Goal: Check status: Check status

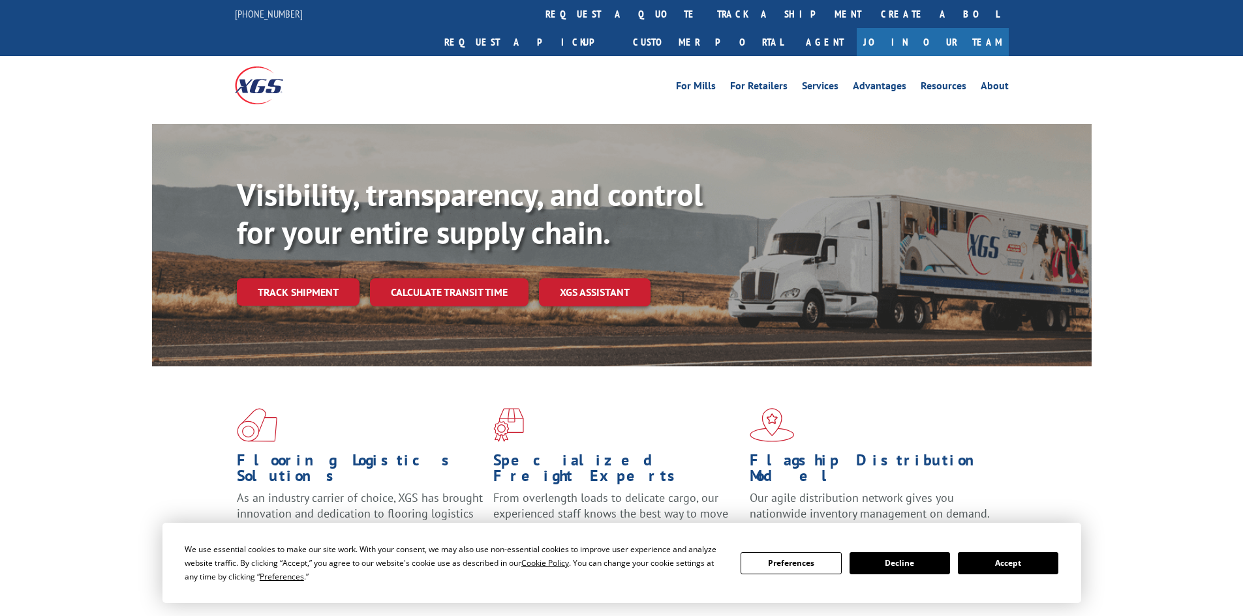
click at [280, 286] on div "Visibility, transparency, and control for your entire supply chain. Track shipm…" at bounding box center [664, 267] width 855 height 182
click at [289, 279] on link "Track shipment" at bounding box center [298, 292] width 123 height 27
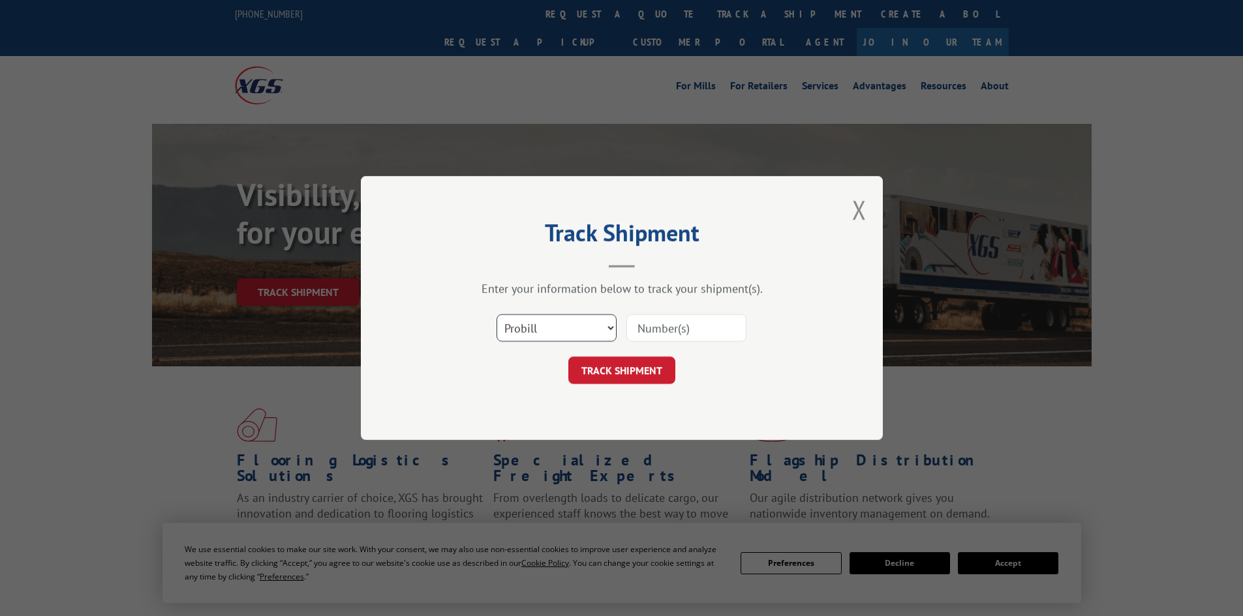
click at [530, 328] on select "Select category... Probill BOL PO" at bounding box center [556, 327] width 120 height 27
select select "po"
click at [496, 314] on select "Select category... Probill BOL PO" at bounding box center [556, 327] width 120 height 27
click at [651, 329] on input at bounding box center [686, 327] width 120 height 27
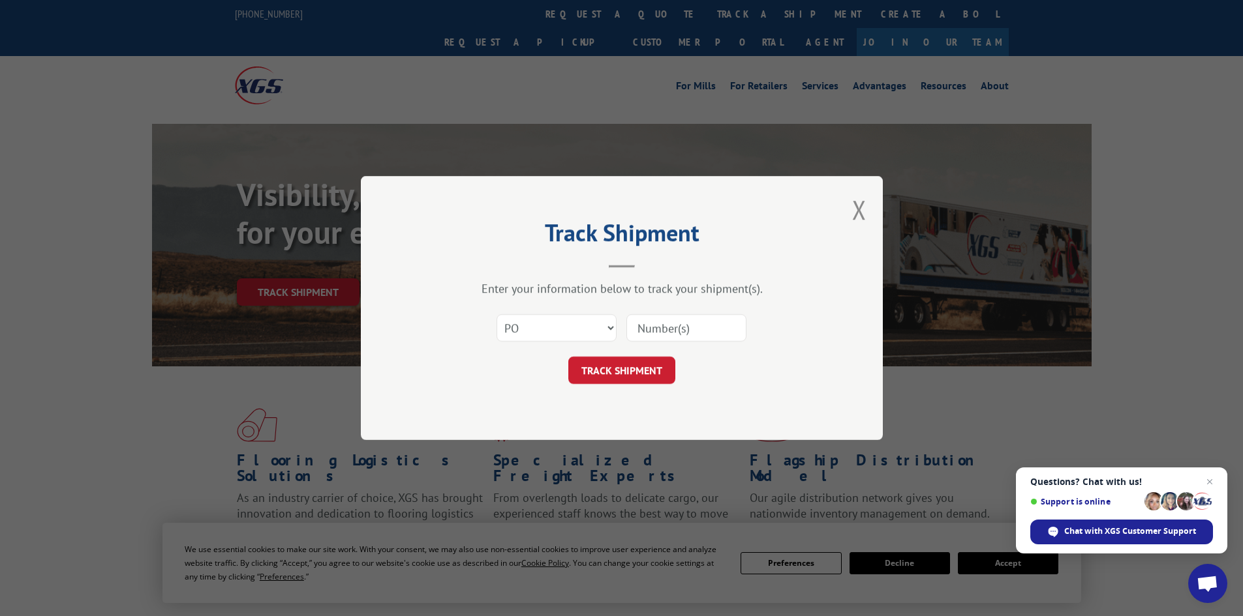
paste input "19545730"
type input "19545730"
click at [614, 371] on button "TRACK SHIPMENT" at bounding box center [621, 370] width 107 height 27
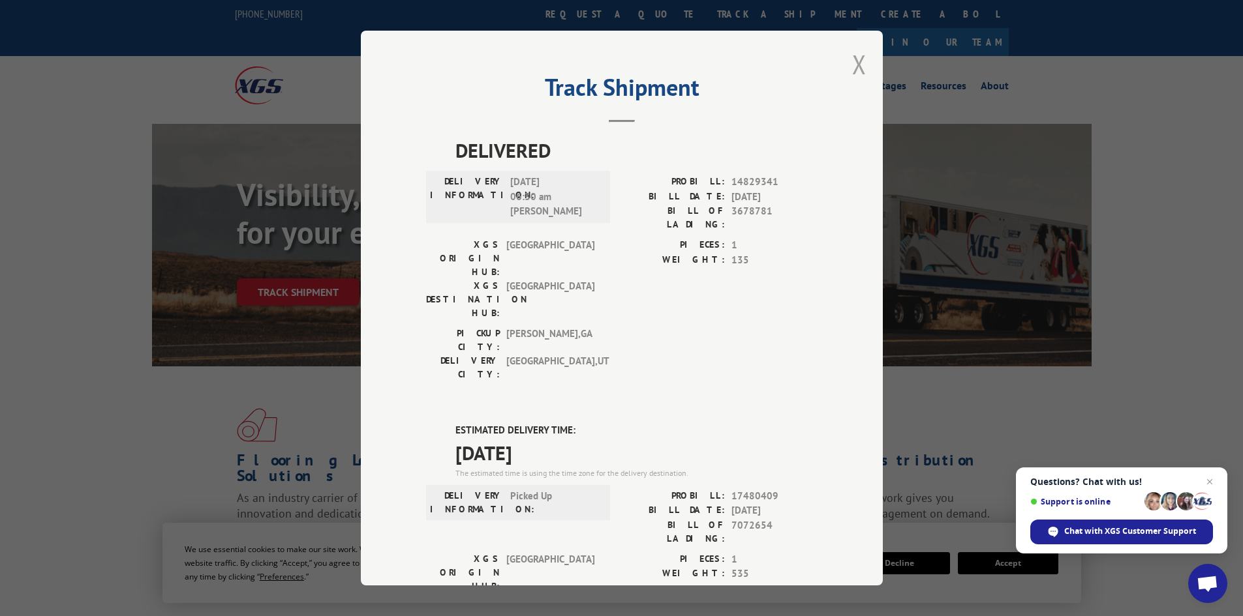
click at [858, 63] on button "Close modal" at bounding box center [859, 64] width 14 height 35
